Goal: Check status: Check status

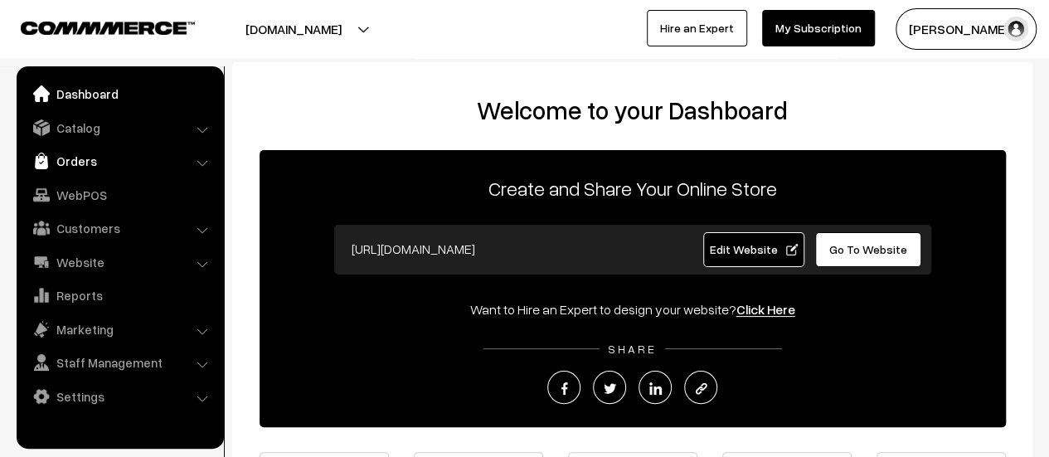
click at [56, 163] on link "Orders" at bounding box center [119, 161] width 197 height 30
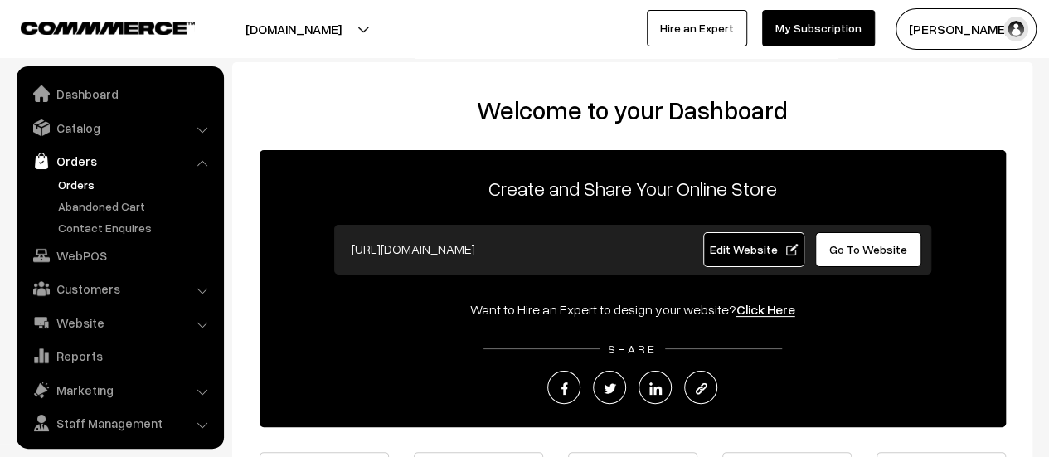
click at [80, 187] on link "Orders" at bounding box center [136, 184] width 164 height 17
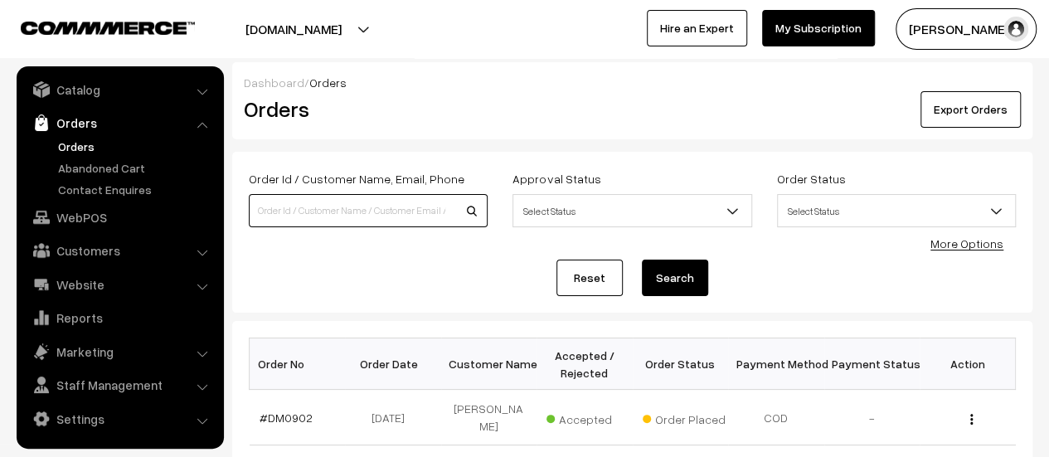
click at [361, 219] on input at bounding box center [368, 210] width 239 height 33
type input "885"
click at [642, 260] on button "Search" at bounding box center [675, 278] width 66 height 36
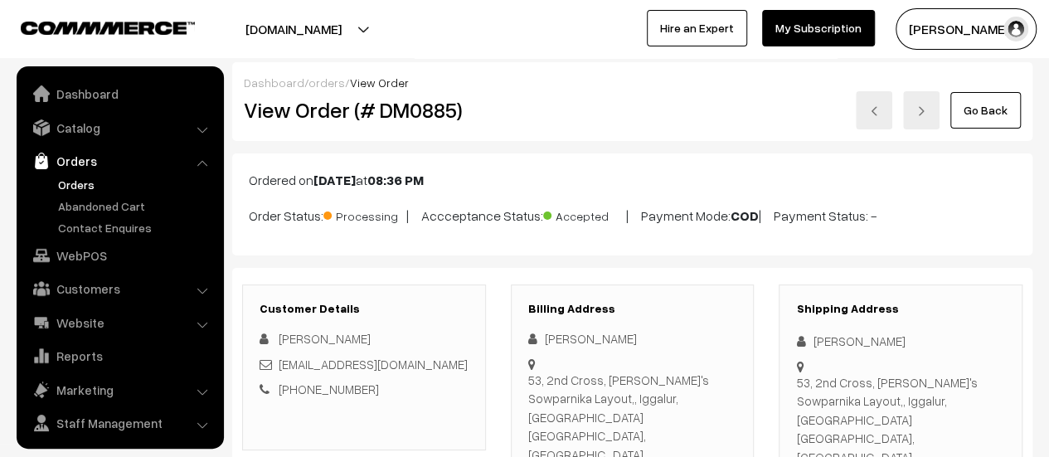
scroll to position [38, 0]
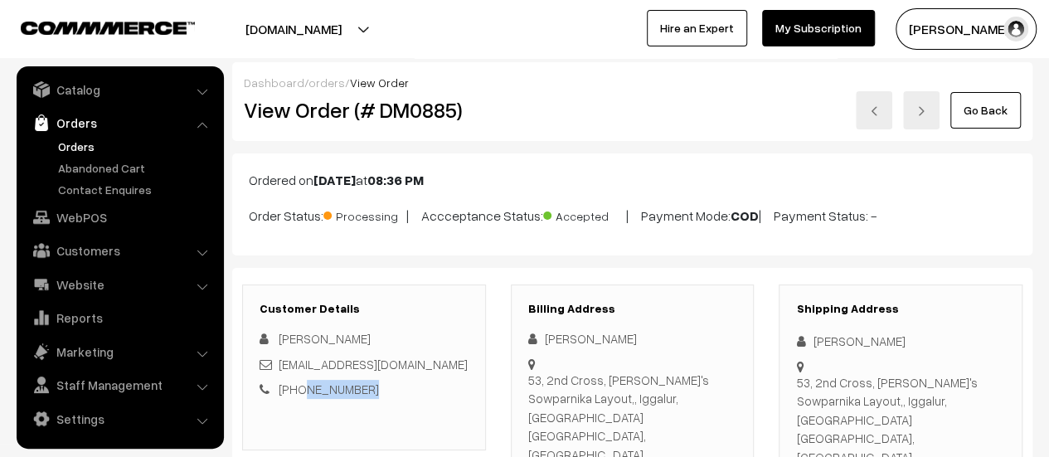
drag, startPoint x: 368, startPoint y: 385, endPoint x: 297, endPoint y: 382, distance: 71.4
click at [297, 382] on div "+91 9900480210" at bounding box center [364, 389] width 209 height 19
copy link "9900480210"
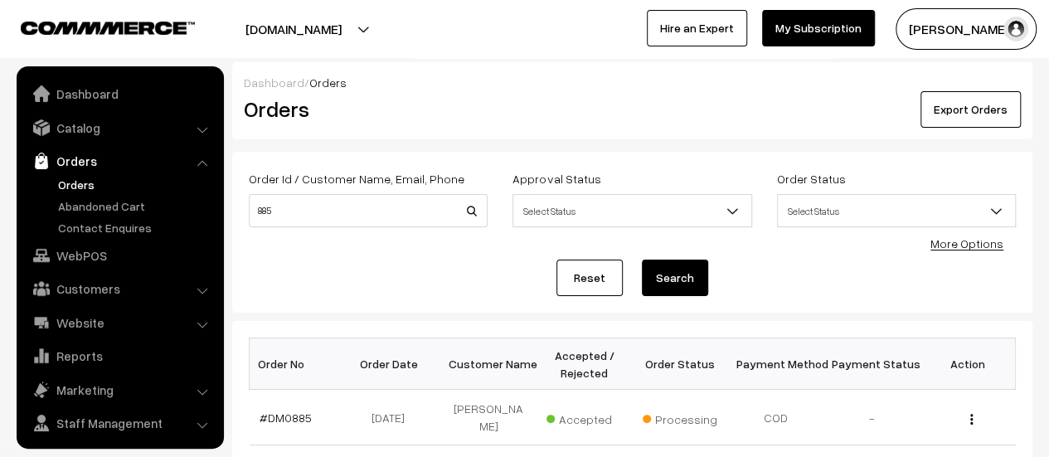
scroll to position [38, 0]
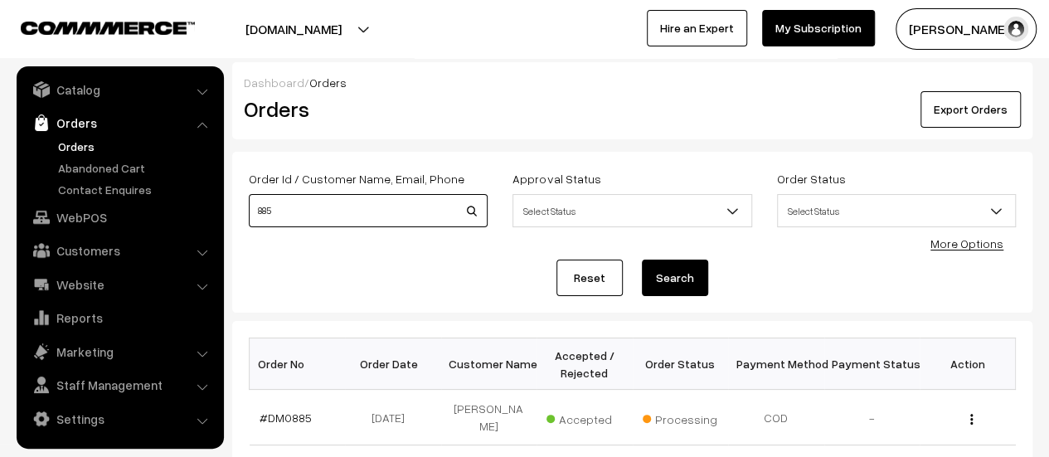
click at [350, 211] on input "885" at bounding box center [368, 210] width 239 height 33
type input "886"
click at [667, 271] on button "Search" at bounding box center [675, 278] width 66 height 36
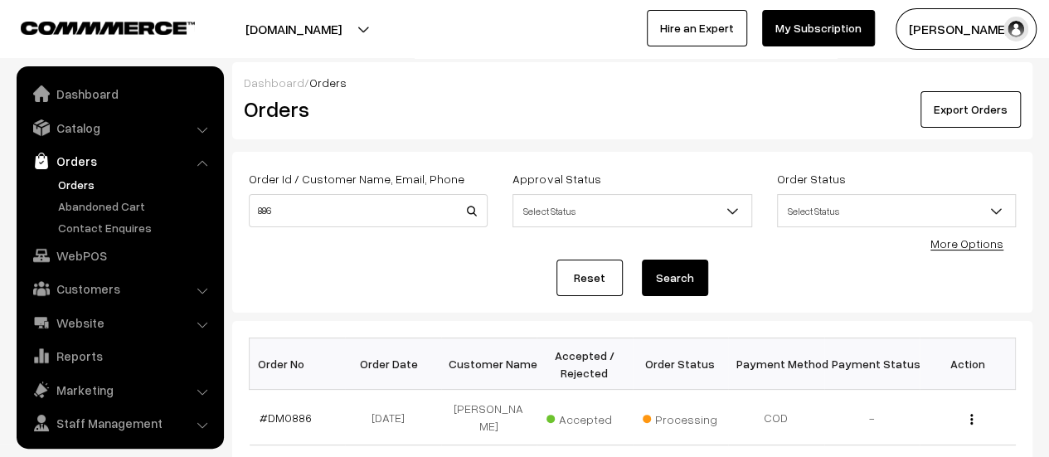
scroll to position [38, 0]
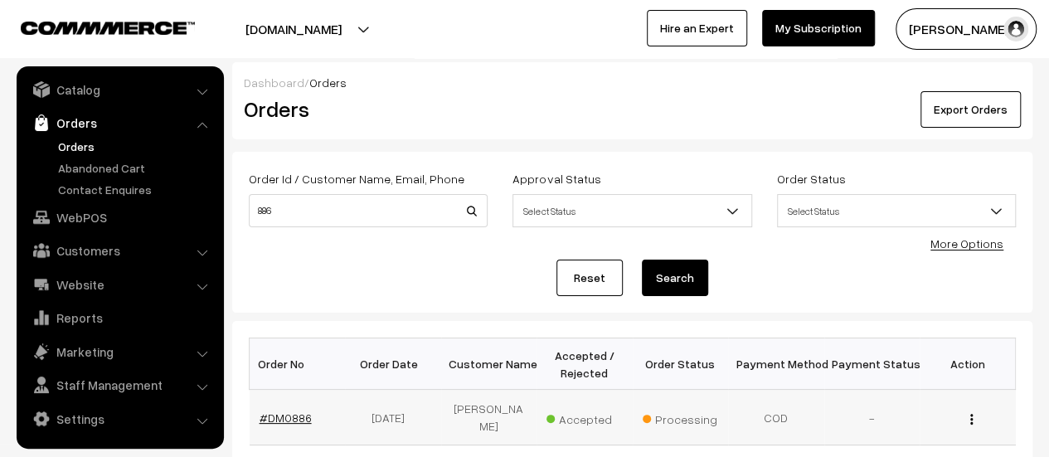
click at [265, 410] on link "#DM0886" at bounding box center [286, 417] width 52 height 14
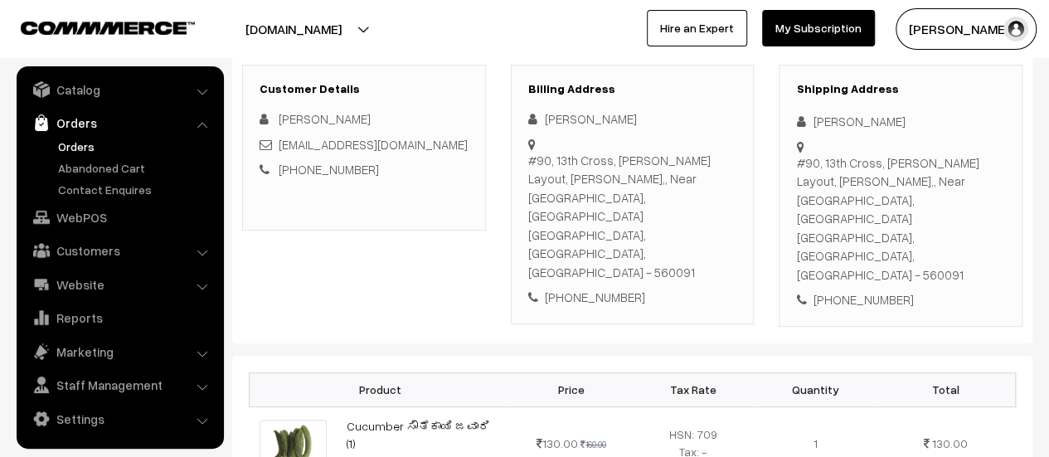
scroll to position [207, 0]
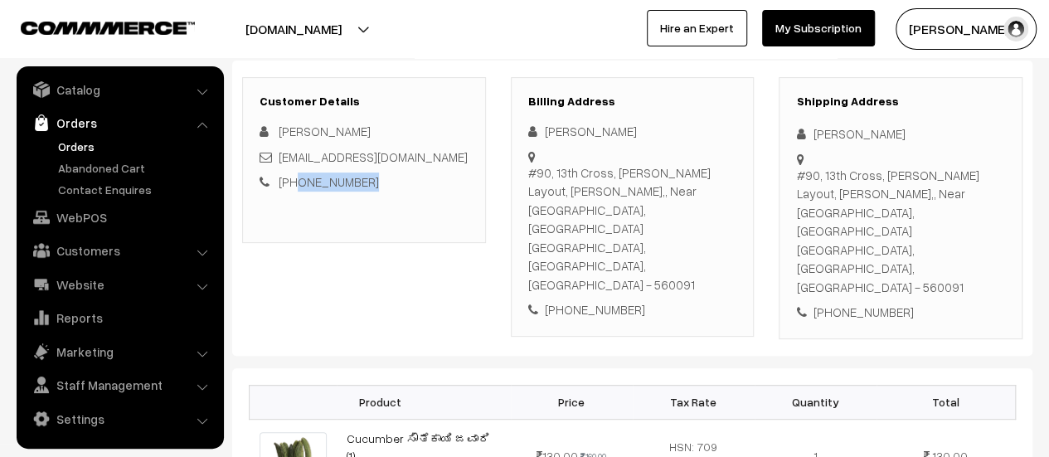
drag, startPoint x: 368, startPoint y: 178, endPoint x: 296, endPoint y: 179, distance: 72.1
click at [296, 179] on div "+91 9880562427" at bounding box center [364, 181] width 209 height 19
copy link "9880562427"
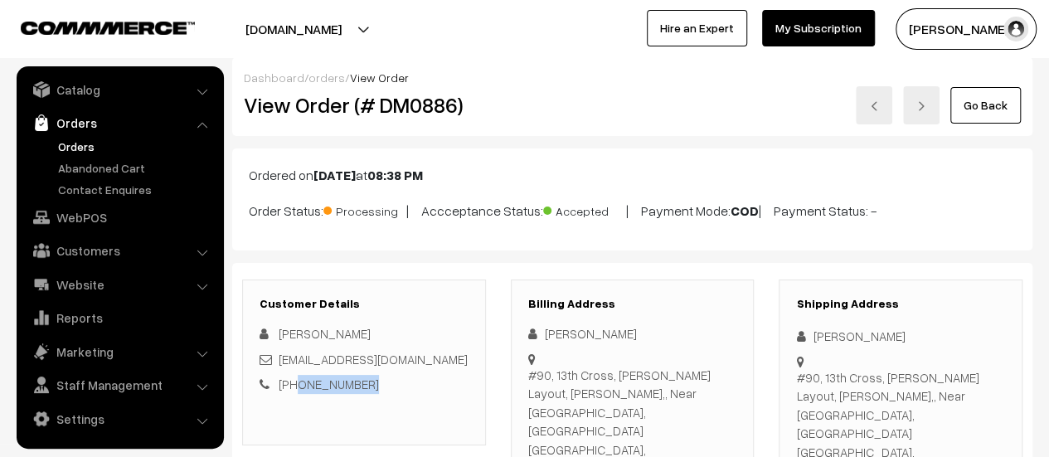
scroll to position [0, 0]
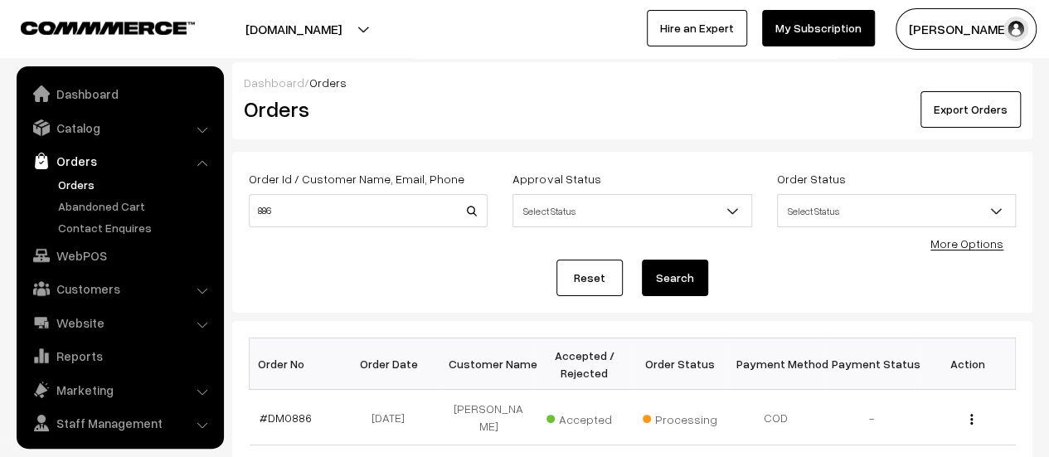
scroll to position [38, 0]
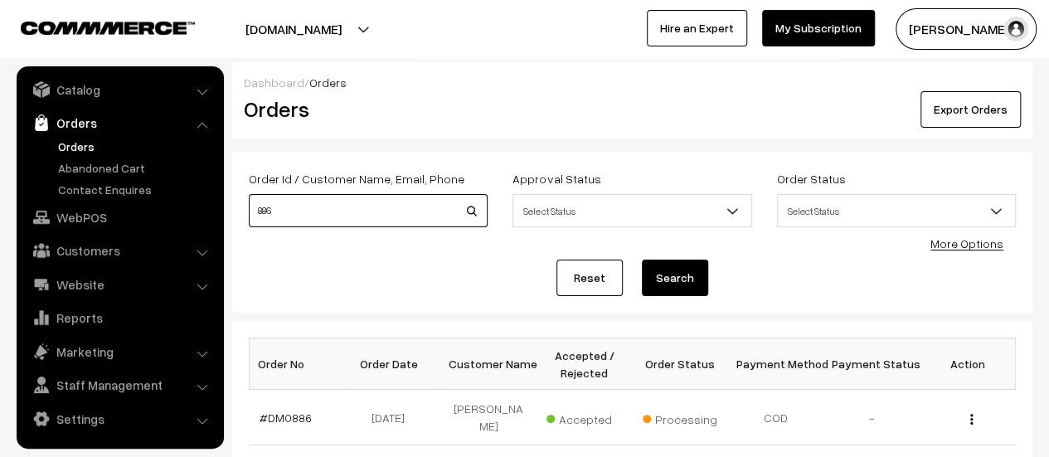
click at [280, 206] on input "886" at bounding box center [368, 210] width 239 height 33
type input "887"
click at [676, 272] on button "Search" at bounding box center [675, 278] width 66 height 36
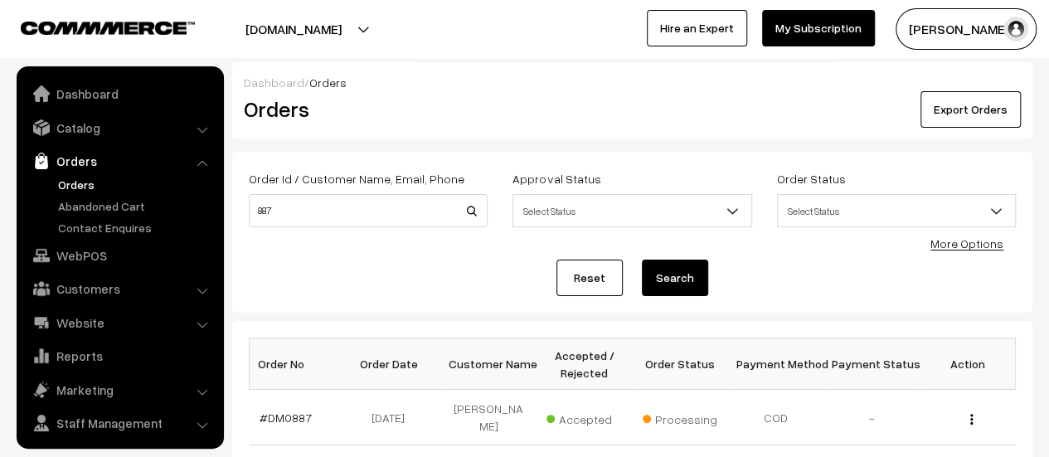
scroll to position [38, 0]
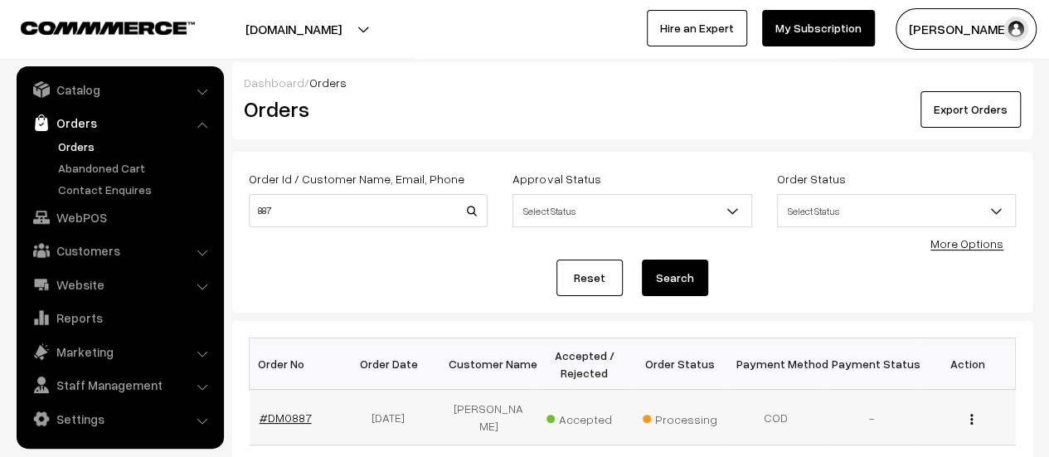
click at [293, 421] on link "#DM0887" at bounding box center [286, 417] width 52 height 14
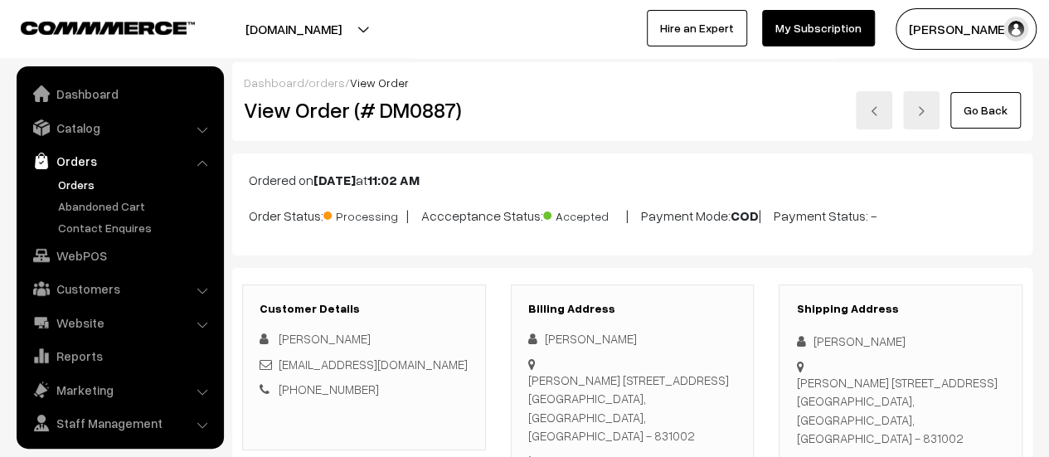
scroll to position [38, 0]
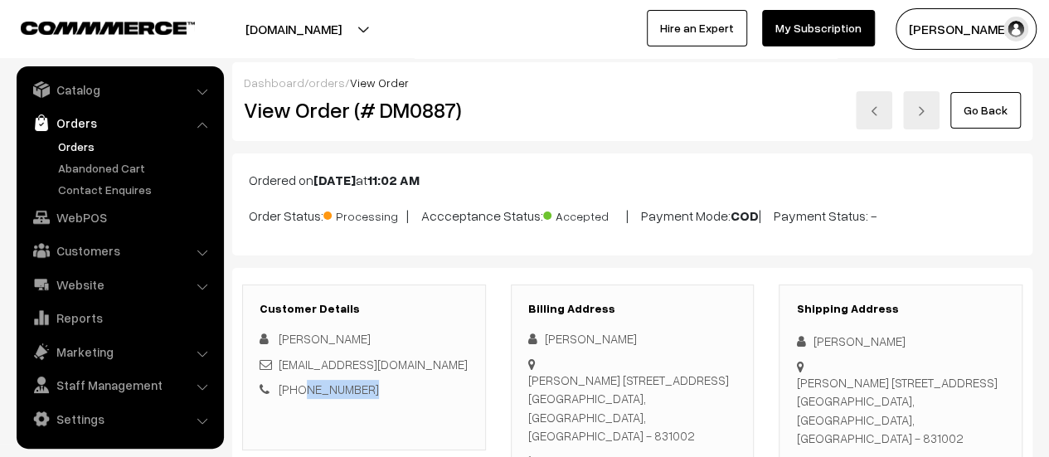
drag, startPoint x: 362, startPoint y: 385, endPoint x: 298, endPoint y: 387, distance: 63.9
click at [298, 387] on div "+91 7411528289" at bounding box center [364, 389] width 209 height 19
copy link "7411528289"
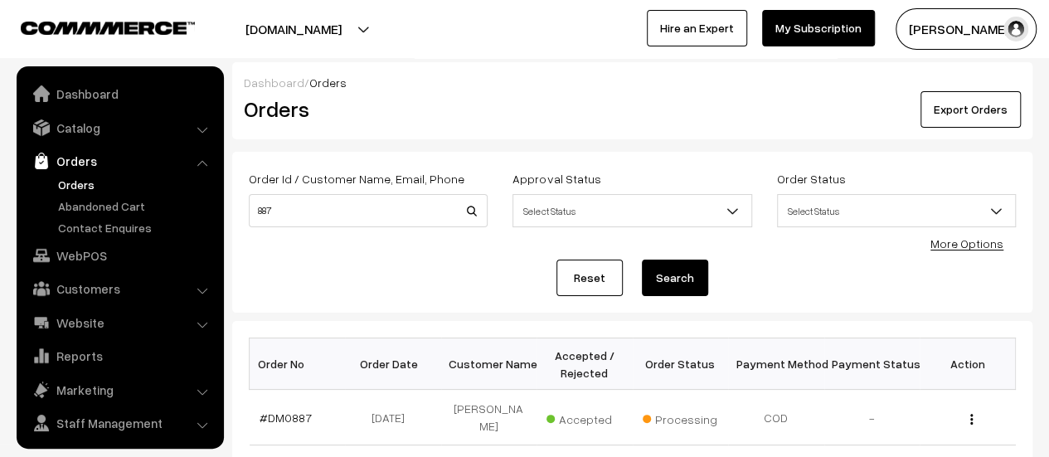
scroll to position [38, 0]
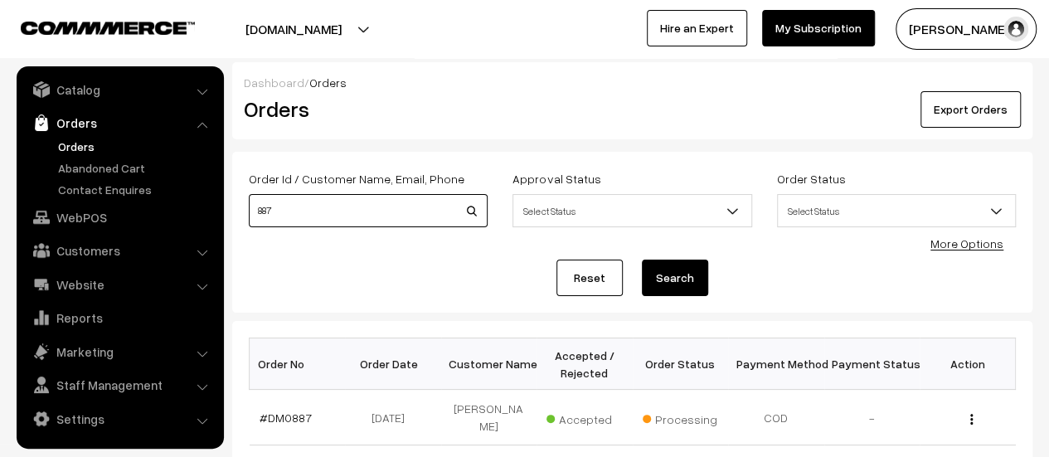
click at [312, 205] on input "887" at bounding box center [368, 210] width 239 height 33
type input "888"
click at [676, 277] on button "Search" at bounding box center [675, 278] width 66 height 36
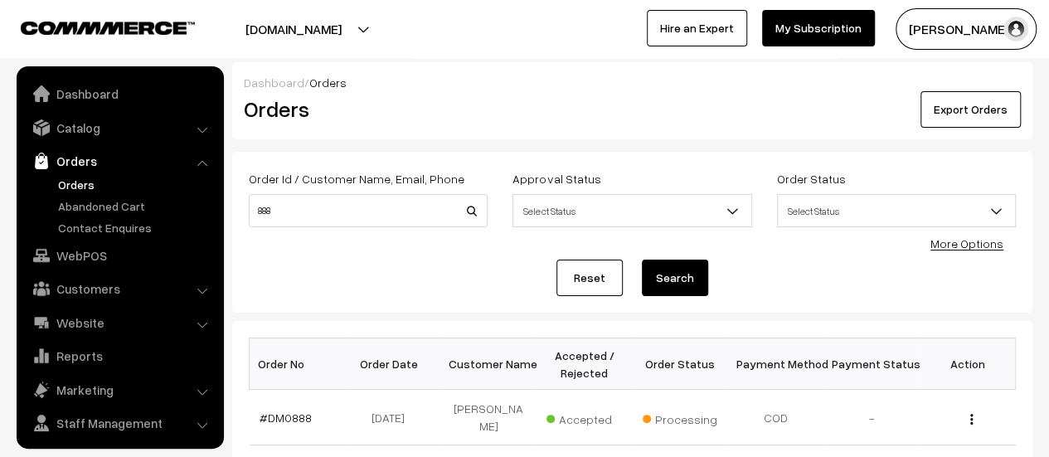
scroll to position [38, 0]
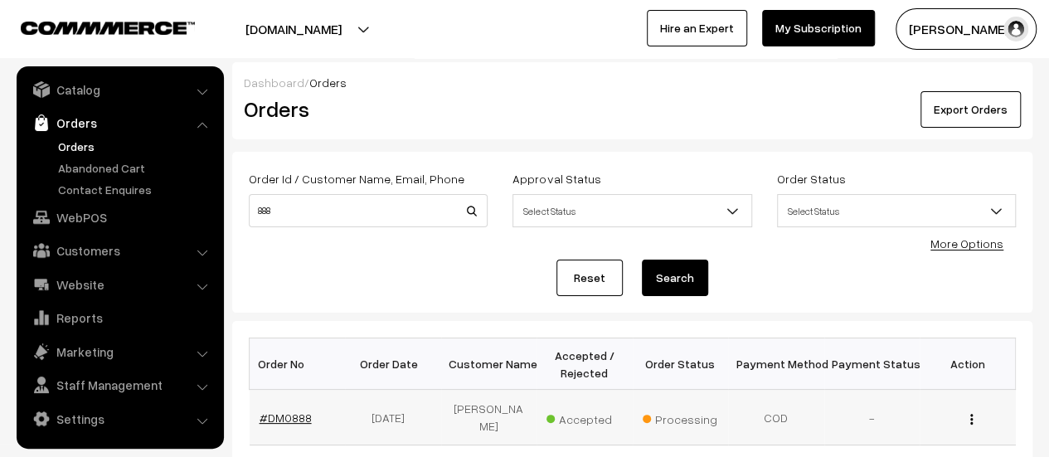
click at [287, 411] on link "#DM0888" at bounding box center [286, 417] width 52 height 14
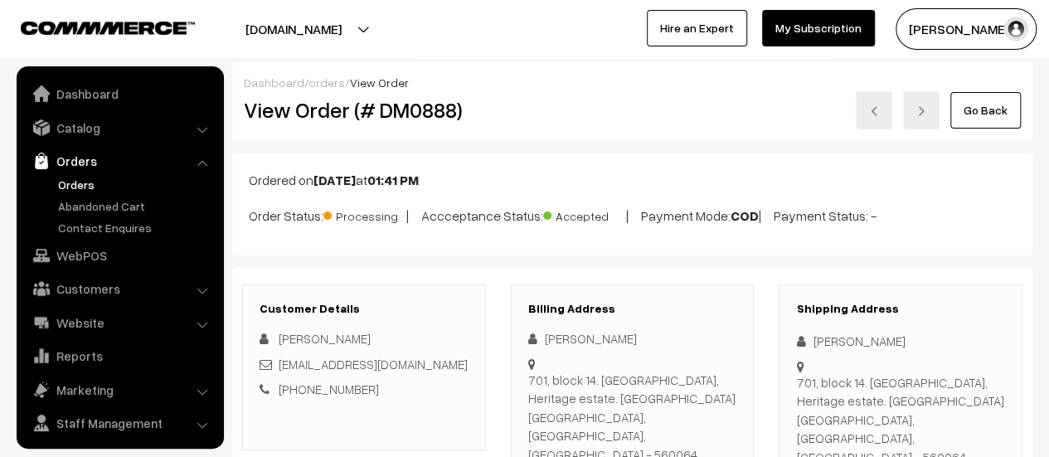
scroll to position [38, 0]
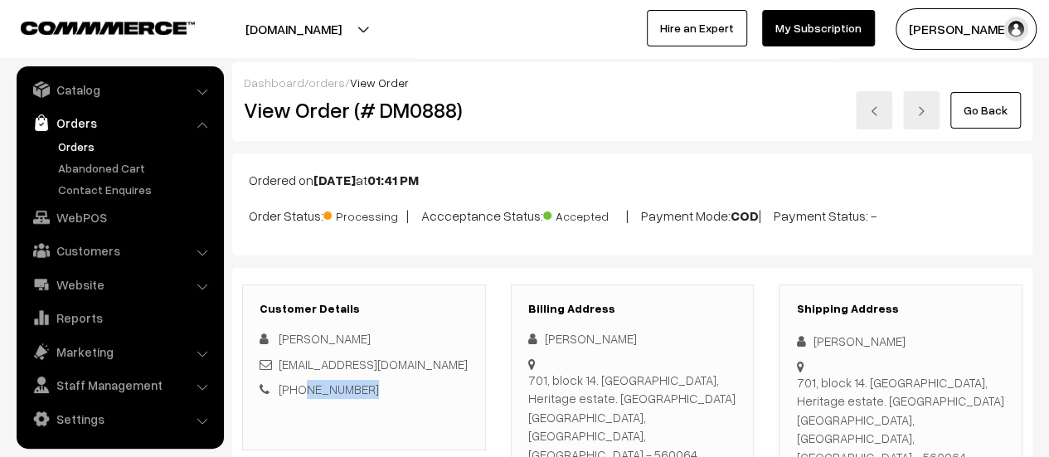
drag, startPoint x: 365, startPoint y: 384, endPoint x: 297, endPoint y: 386, distance: 68.0
click at [297, 386] on div "+91 9972045313" at bounding box center [364, 389] width 209 height 19
copy link "9972045313"
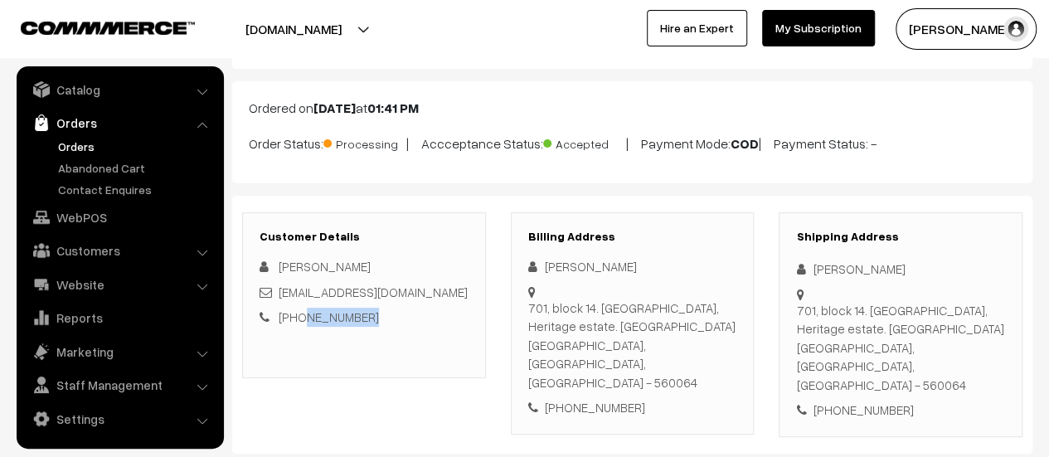
scroll to position [0, 0]
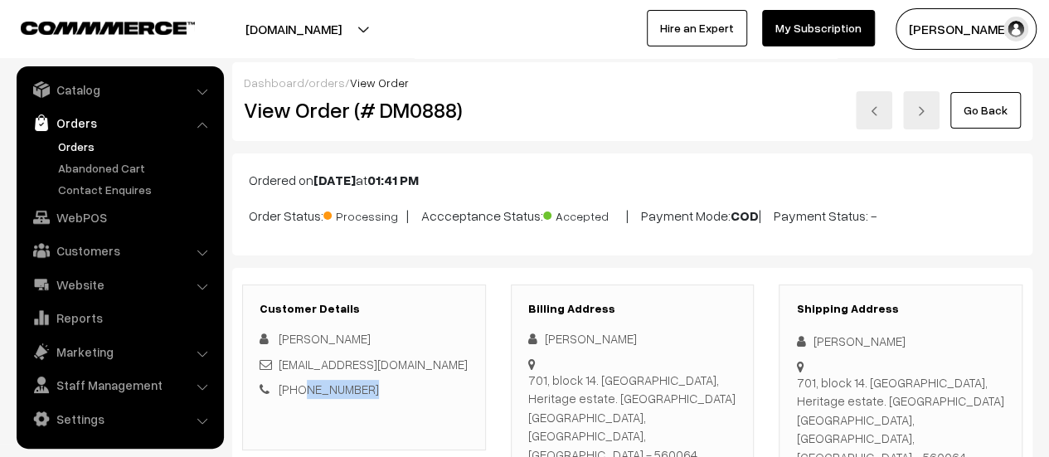
click at [71, 146] on link "Orders" at bounding box center [136, 146] width 164 height 17
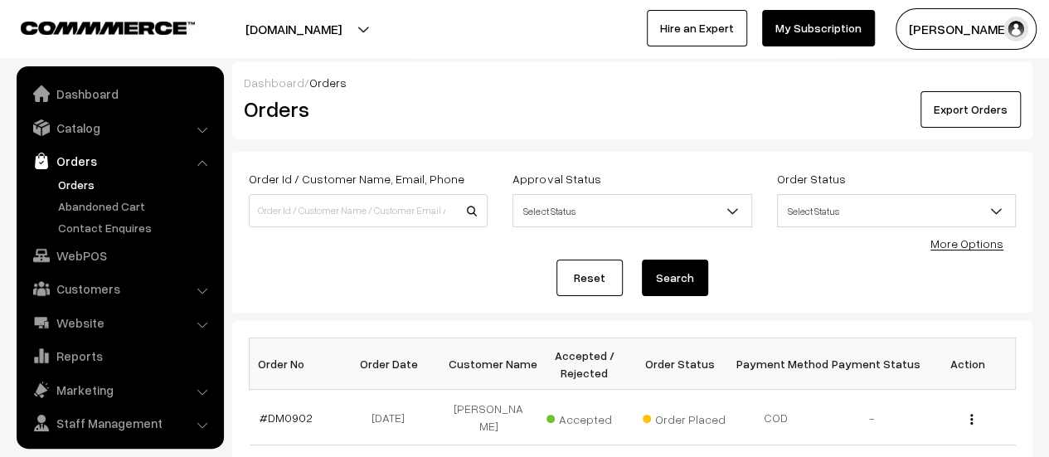
scroll to position [38, 0]
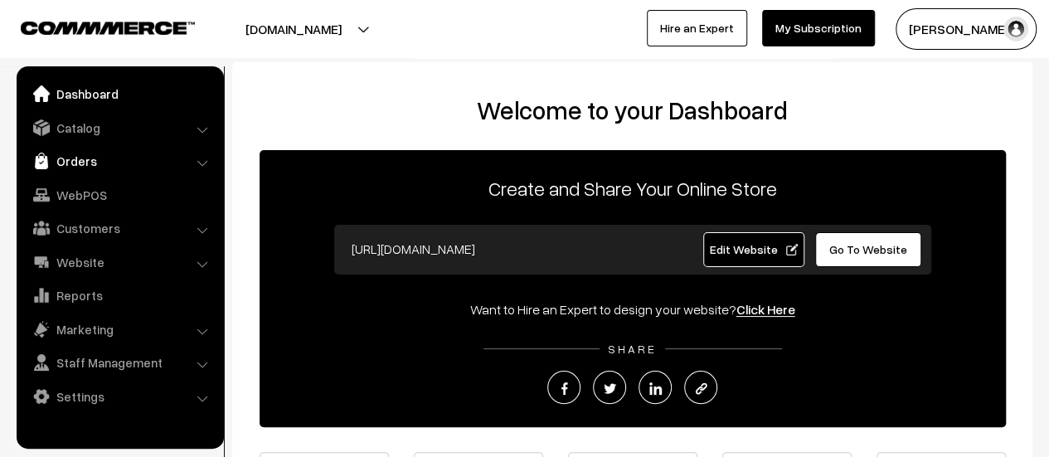
click at [76, 162] on link "Orders" at bounding box center [119, 161] width 197 height 30
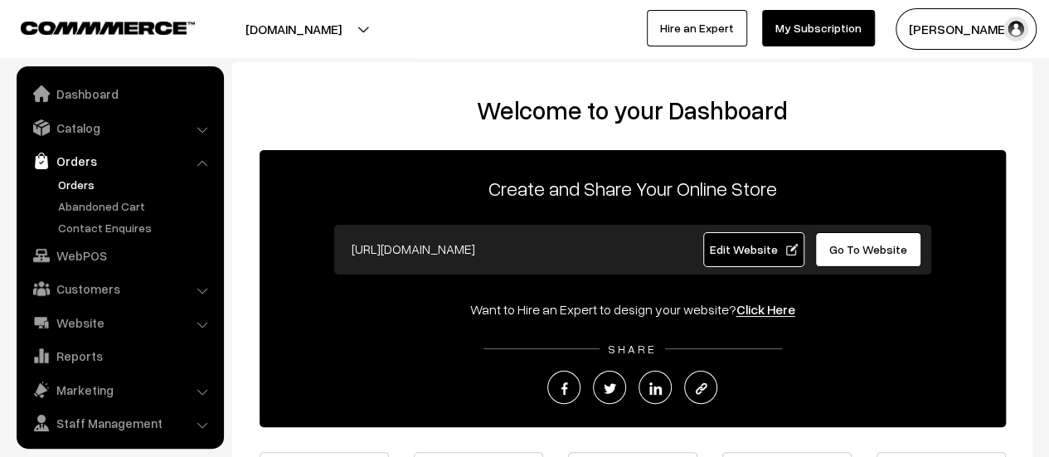
click at [74, 183] on link "Orders" at bounding box center [136, 184] width 164 height 17
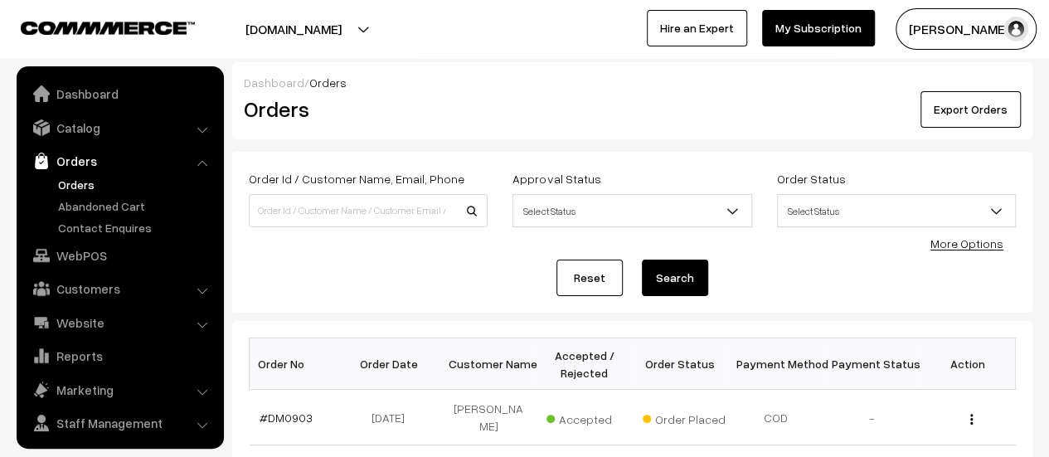
scroll to position [38, 0]
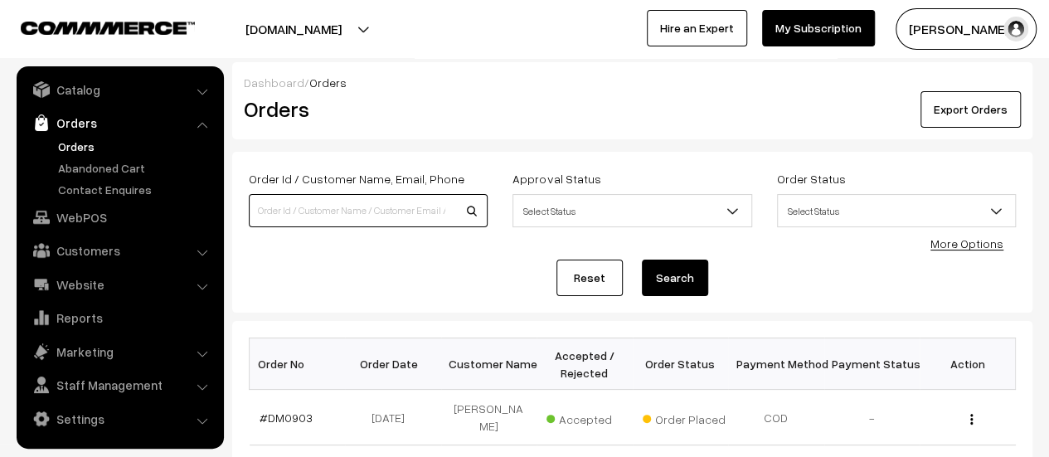
click at [335, 205] on input at bounding box center [368, 210] width 239 height 33
type input "7411528289"
click at [642, 260] on button "Search" at bounding box center [675, 278] width 66 height 36
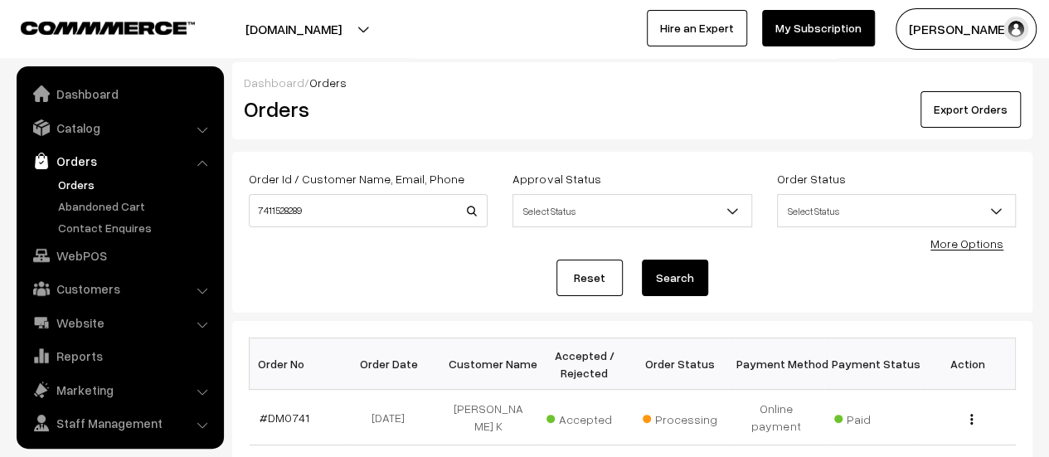
scroll to position [38, 0]
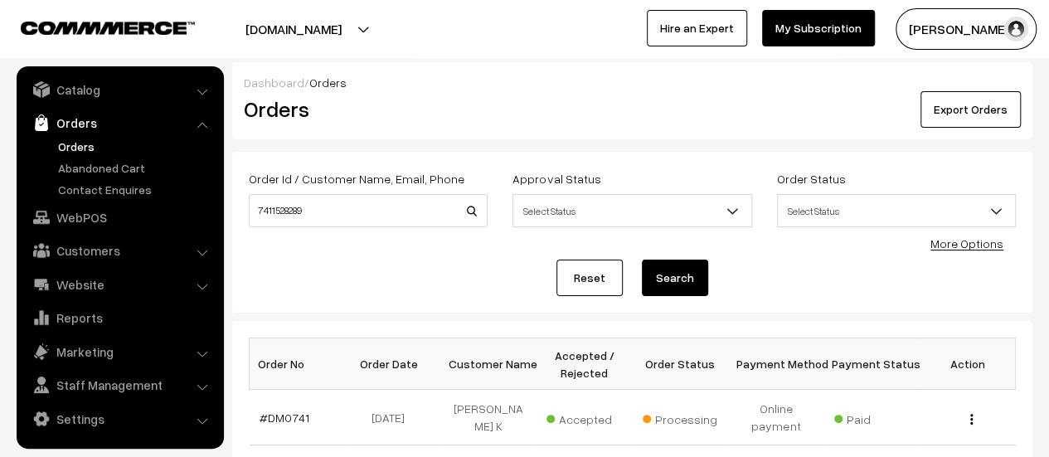
click at [671, 278] on button "Search" at bounding box center [675, 278] width 66 height 36
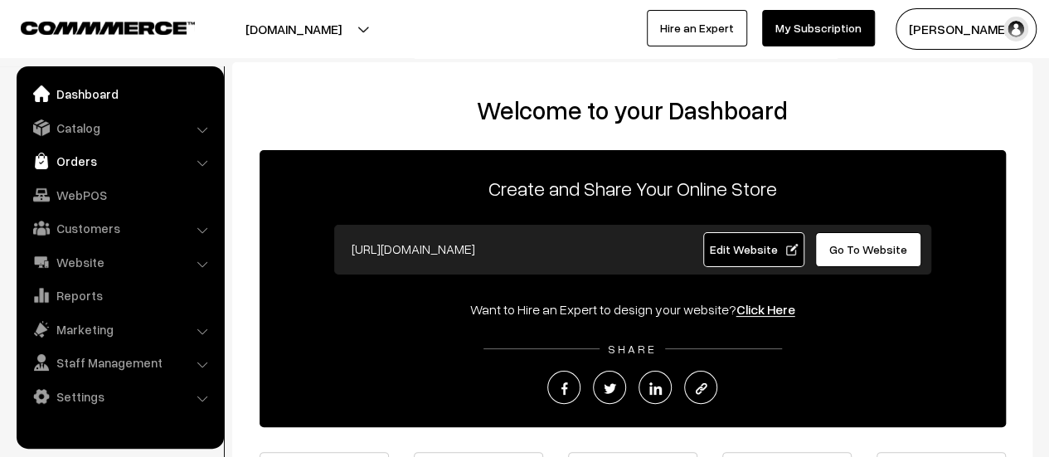
click at [69, 162] on link "Orders" at bounding box center [119, 161] width 197 height 30
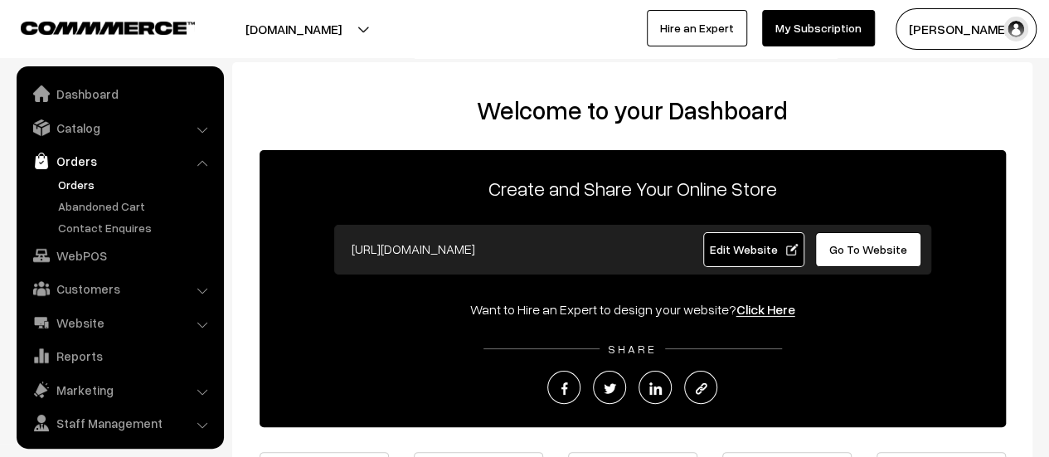
click at [73, 177] on link "Orders" at bounding box center [136, 184] width 164 height 17
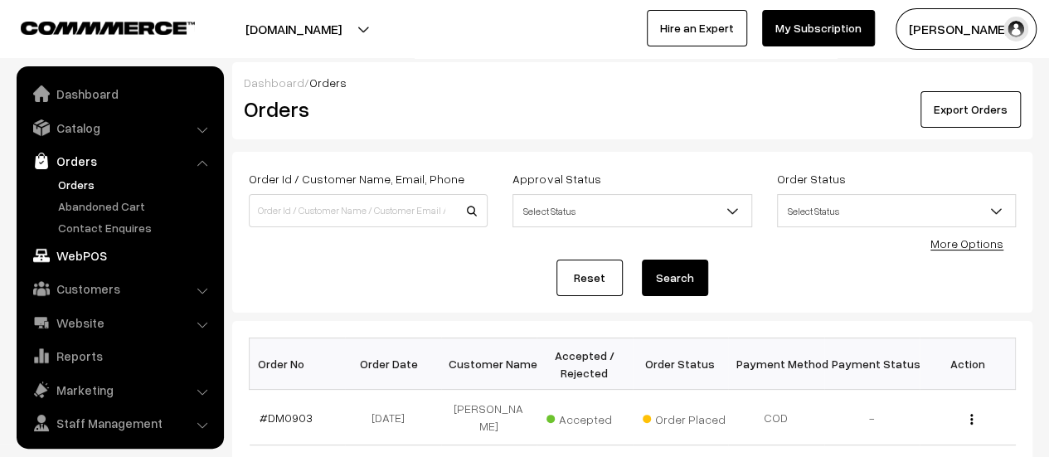
scroll to position [38, 0]
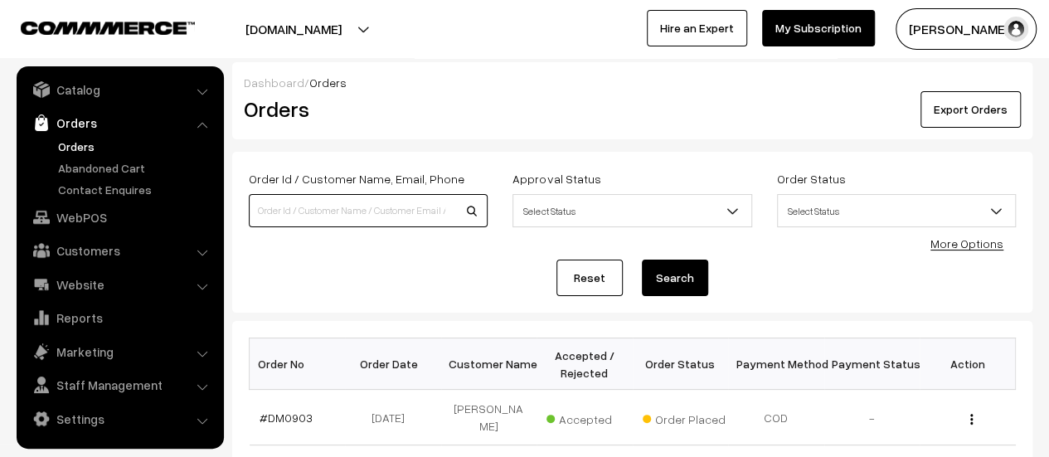
click at [363, 213] on input at bounding box center [368, 210] width 239 height 33
type input "888"
click at [642, 260] on button "Search" at bounding box center [675, 278] width 66 height 36
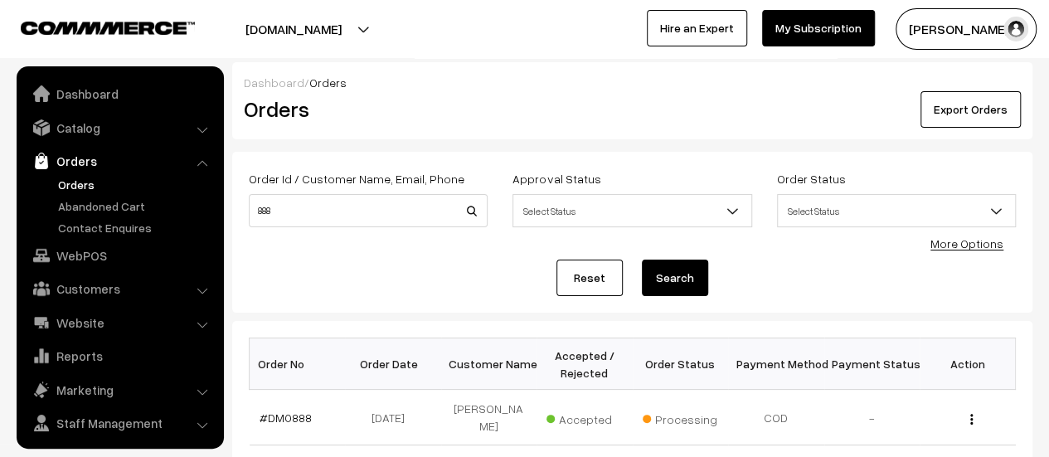
scroll to position [38, 0]
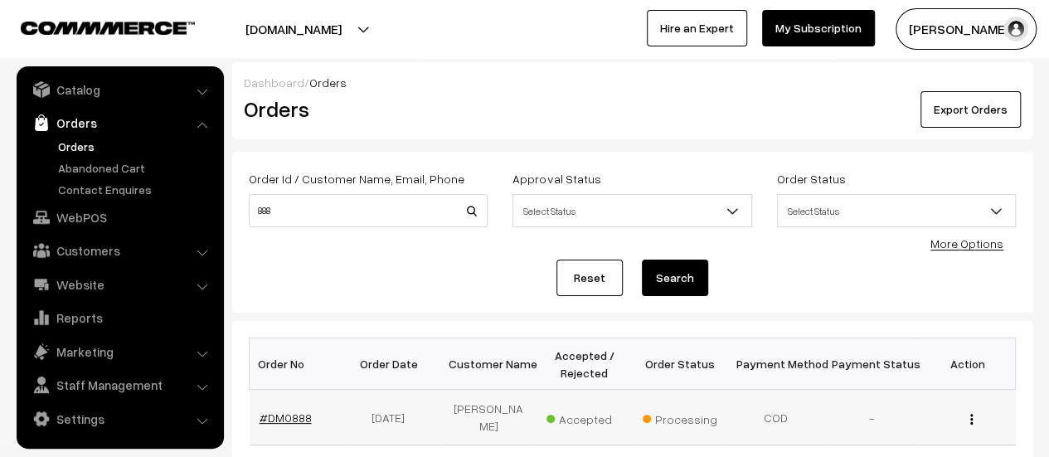
click at [284, 410] on link "#DM0888" at bounding box center [286, 417] width 52 height 14
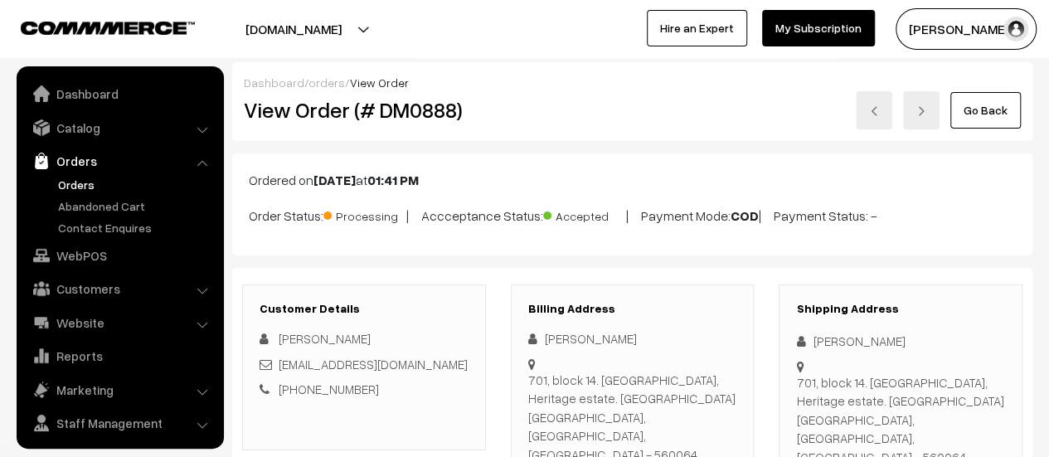
scroll to position [38, 0]
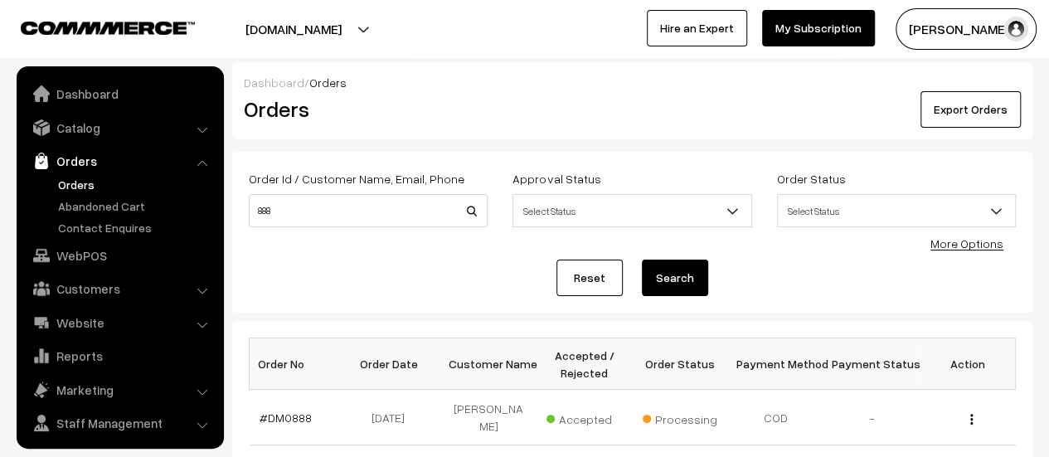
scroll to position [38, 0]
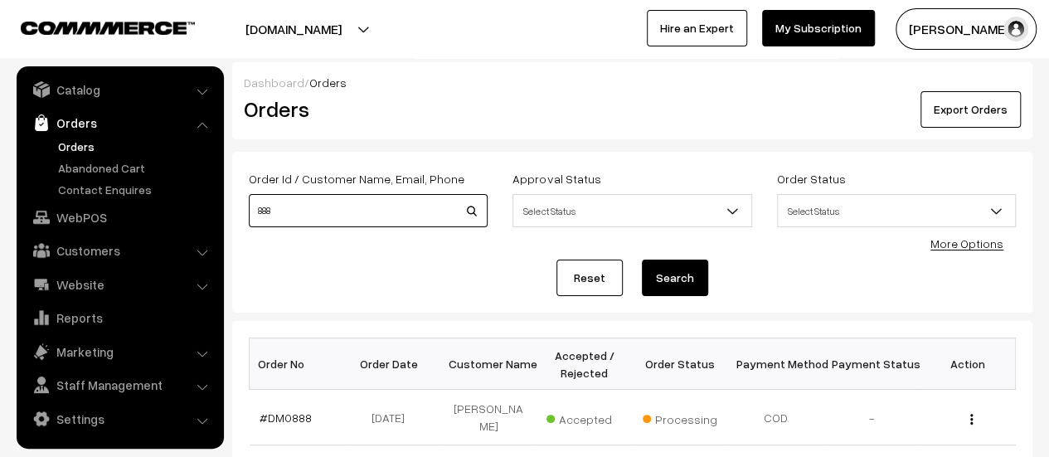
click at [294, 211] on input "888" at bounding box center [368, 210] width 239 height 33
type input "887"
click at [642, 260] on button "Search" at bounding box center [675, 278] width 66 height 36
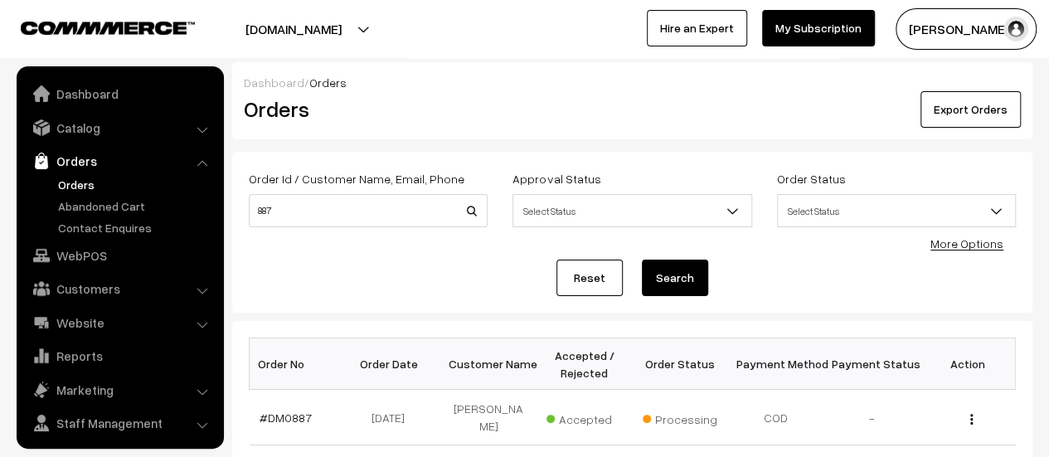
scroll to position [38, 0]
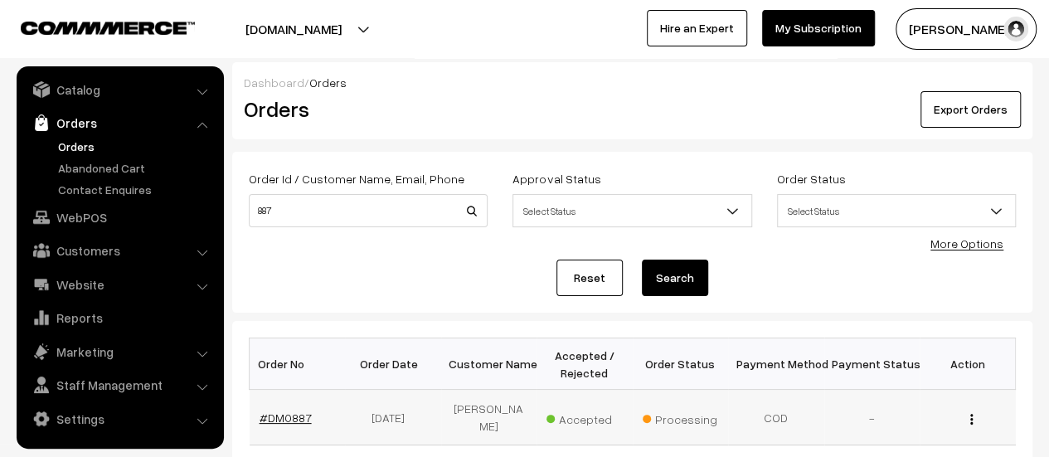
click at [292, 412] on link "#DM0887" at bounding box center [286, 417] width 52 height 14
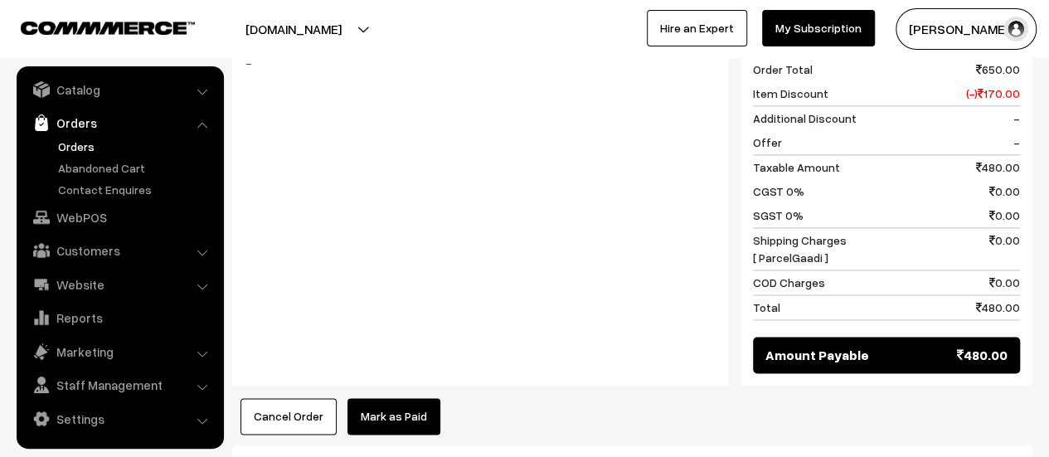
scroll to position [1117, 0]
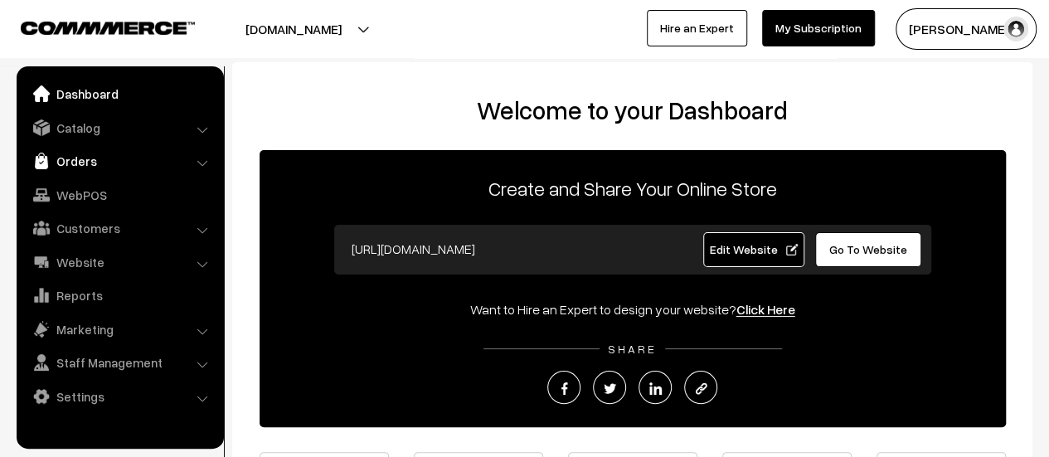
click at [70, 159] on link "Orders" at bounding box center [119, 161] width 197 height 30
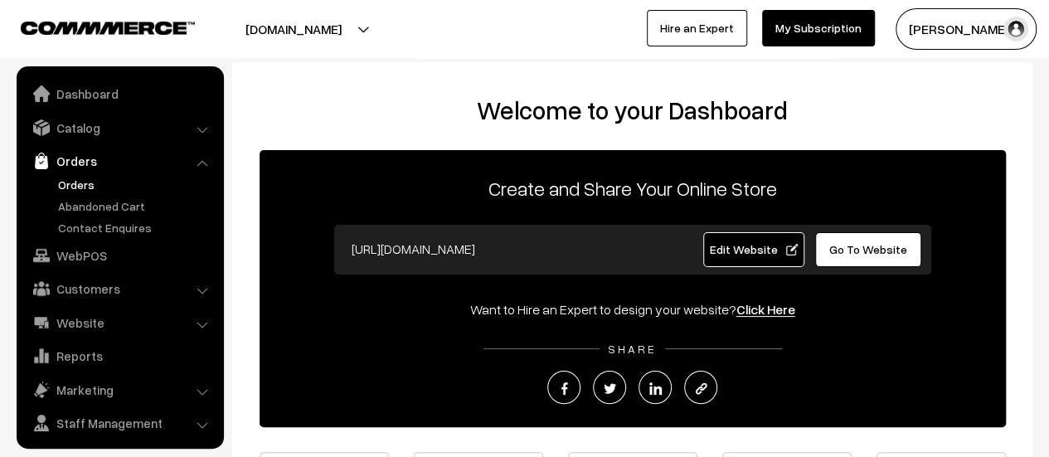
click at [73, 185] on link "Orders" at bounding box center [136, 184] width 164 height 17
